Goal: Task Accomplishment & Management: Manage account settings

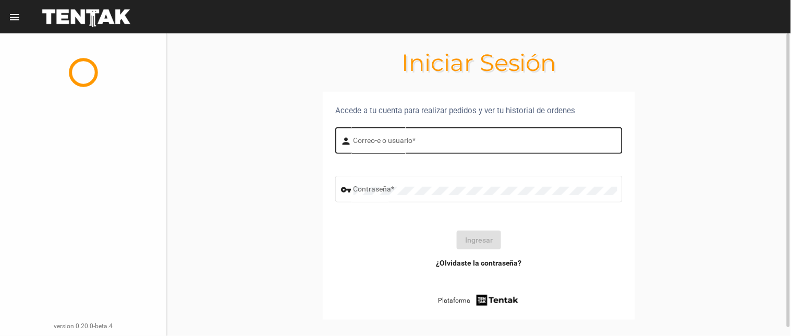
click at [352, 132] on div "person Correo-e o usuario *" at bounding box center [478, 139] width 287 height 29
click at [360, 141] on input "Correo-e o usuario *" at bounding box center [485, 142] width 264 height 8
type input "flopyganora"
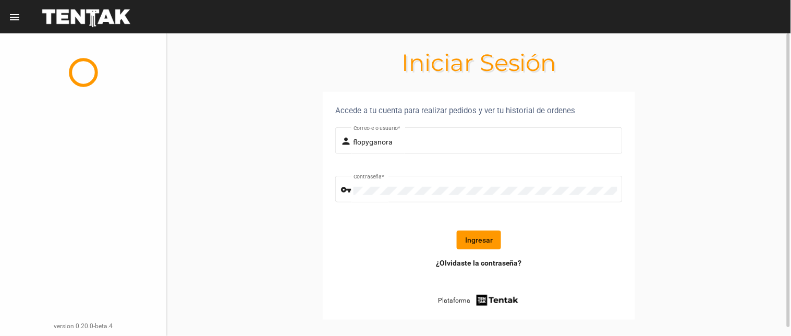
click at [478, 235] on button "Ingresar" at bounding box center [479, 239] width 44 height 19
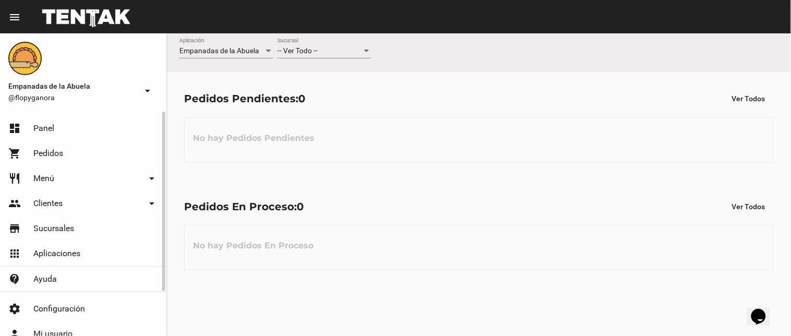
click at [30, 129] on link "dashboard Panel" at bounding box center [83, 128] width 166 height 25
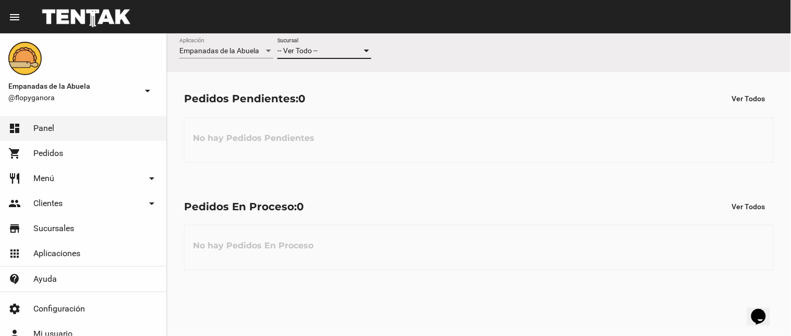
click at [292, 55] on span "-- Ver Todo --" at bounding box center [297, 50] width 40 height 8
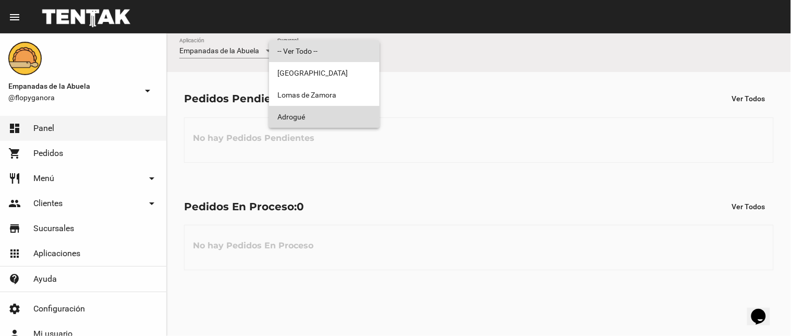
click at [293, 116] on span "Adrogué" at bounding box center [324, 117] width 94 height 22
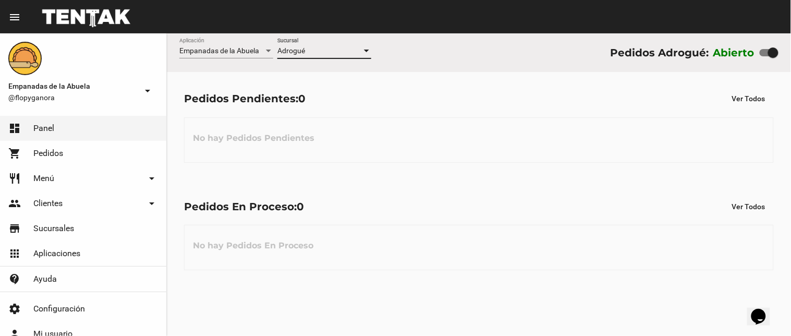
click at [485, 235] on div "No hay Pedidos En Proceso" at bounding box center [478, 247] width 589 height 45
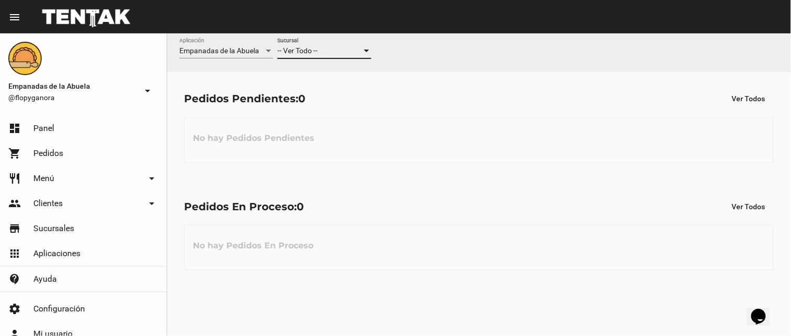
click at [322, 49] on div "-- Ver Todo --" at bounding box center [319, 51] width 84 height 8
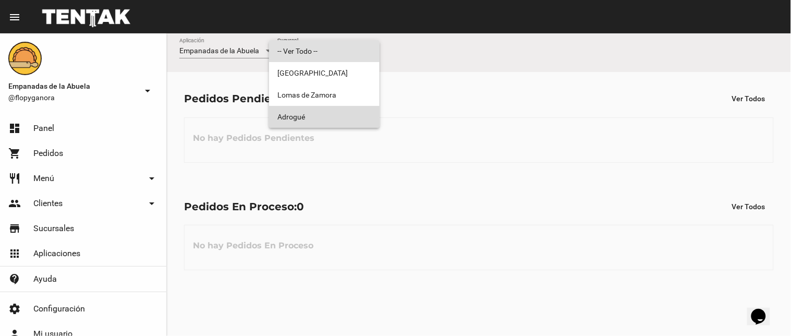
click at [326, 121] on span "Adrogué" at bounding box center [324, 117] width 94 height 22
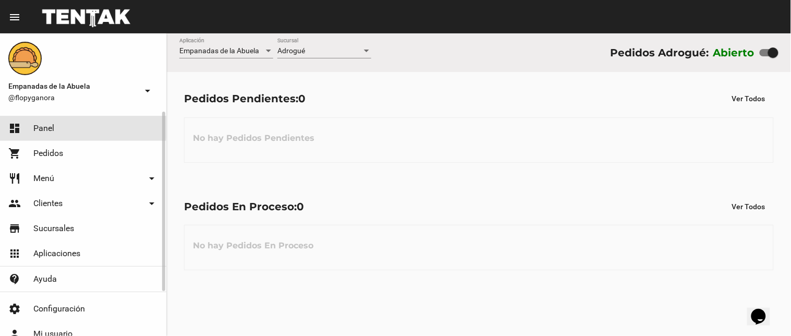
click at [22, 127] on link "dashboard Panel" at bounding box center [83, 128] width 166 height 25
